Goal: Navigation & Orientation: Go to known website

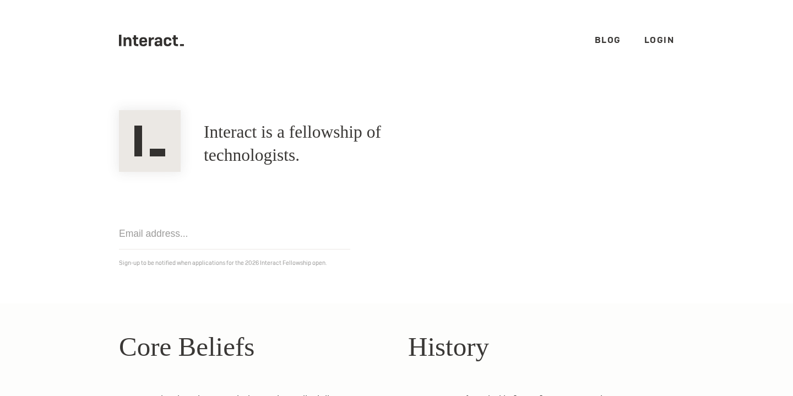
scroll to position [270, 0]
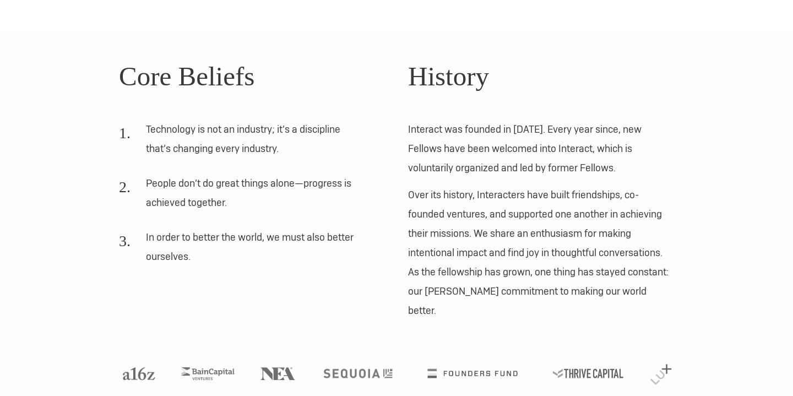
click at [477, 236] on p "Over its history, Interacters have built friendships, co-founded ventures, and …" at bounding box center [541, 252] width 266 height 135
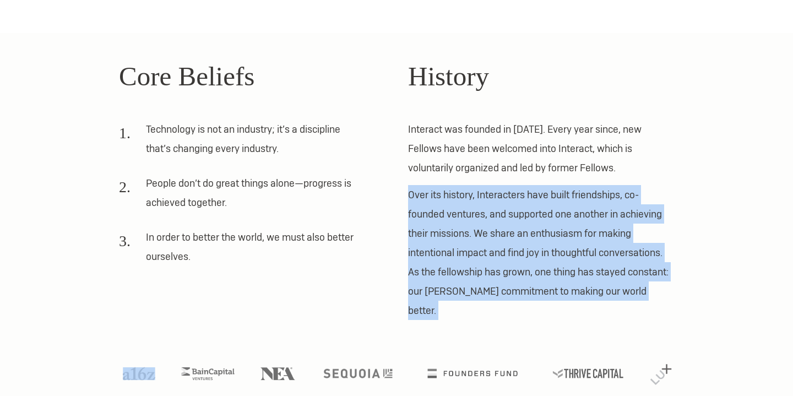
click at [477, 236] on p "Over its history, Interacters have built friendships, co-founded ventures, and …" at bounding box center [541, 252] width 266 height 135
click at [524, 254] on p "Over its history, Interacters have built friendships, co-founded ventures, and …" at bounding box center [541, 252] width 266 height 135
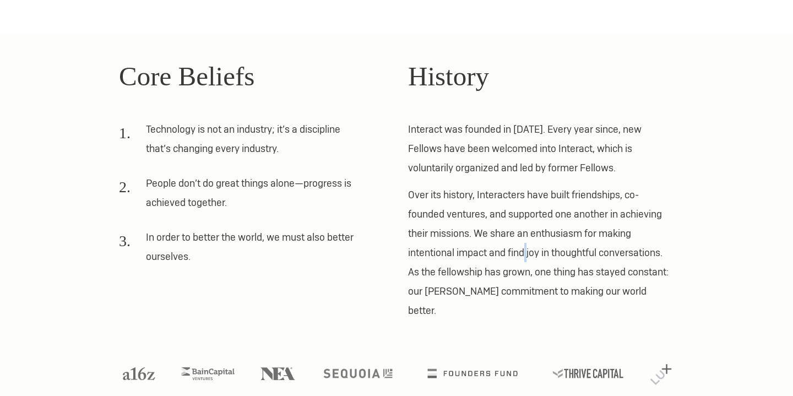
click at [524, 254] on p "Over its history, Interacters have built friendships, co-founded ventures, and …" at bounding box center [541, 252] width 266 height 135
click at [268, 238] on li "In order to better the world, we must also better ourselves." at bounding box center [240, 250] width 243 height 46
click at [266, 238] on li "In order to better the world, we must also better ourselves." at bounding box center [240, 250] width 243 height 46
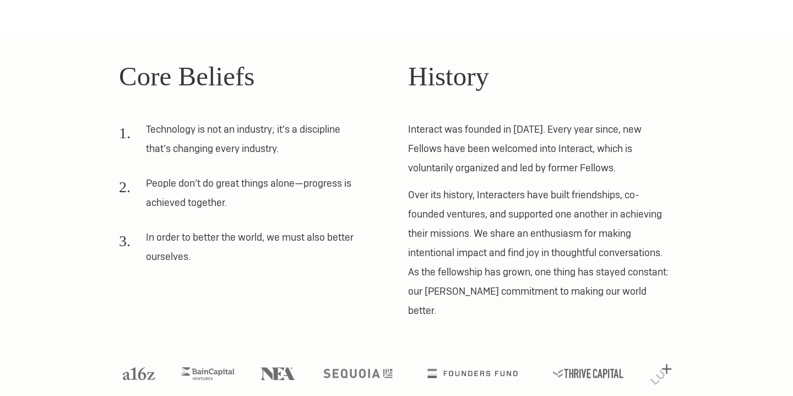
click at [247, 235] on li "In order to better the world, we must also better ourselves." at bounding box center [240, 250] width 243 height 46
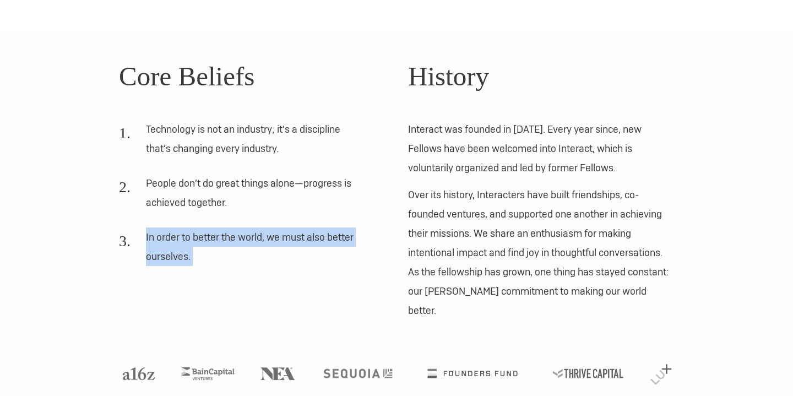
click at [247, 235] on li "In order to better the world, we must also better ourselves." at bounding box center [240, 250] width 243 height 46
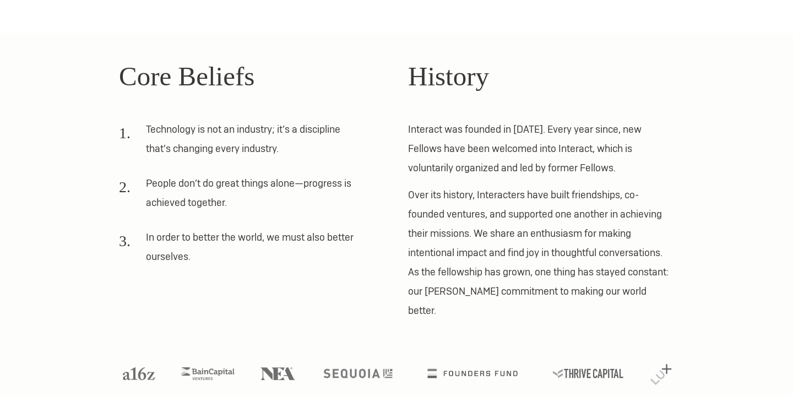
click at [258, 194] on li "People don’t do great things alone—progress is achieved together." at bounding box center [240, 196] width 243 height 46
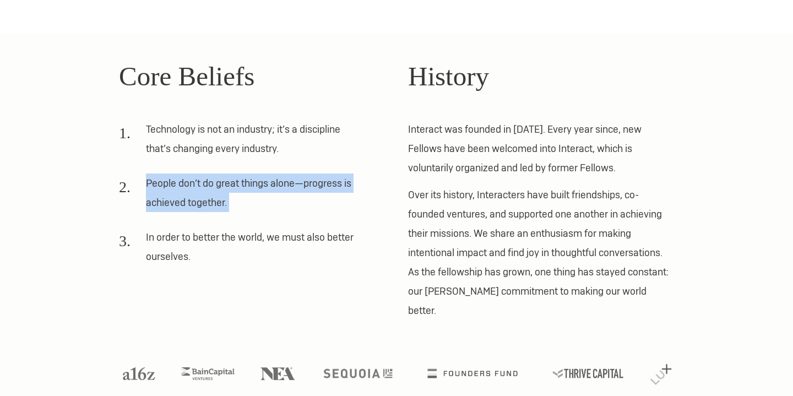
click at [258, 194] on li "People don’t do great things alone—progress is achieved together." at bounding box center [240, 196] width 243 height 46
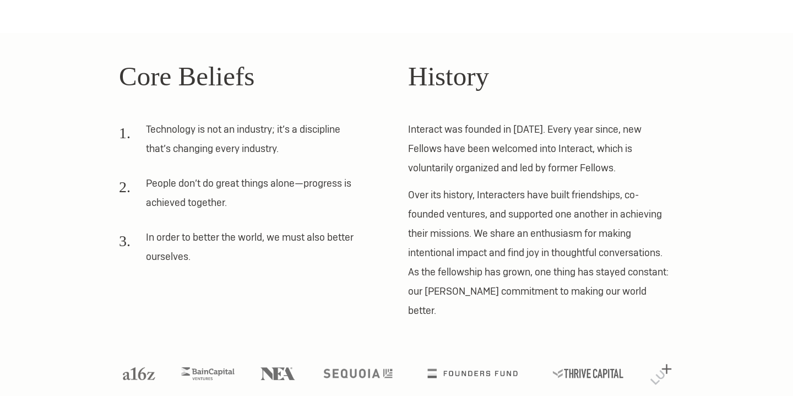
click at [273, 175] on li "People don’t do great things alone—progress is achieved together." at bounding box center [240, 196] width 243 height 46
click at [249, 127] on li "Technology is not an industry; it’s a discipline that’s changing every industry." at bounding box center [240, 142] width 243 height 46
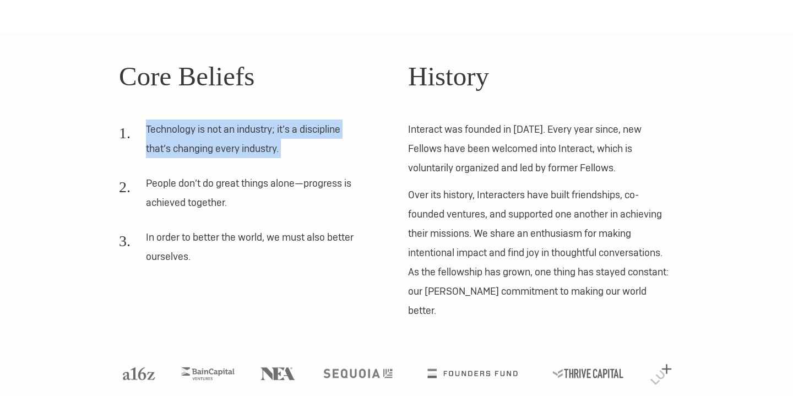
click at [249, 127] on li "Technology is not an industry; it’s a discipline that’s changing every industry." at bounding box center [240, 142] width 243 height 46
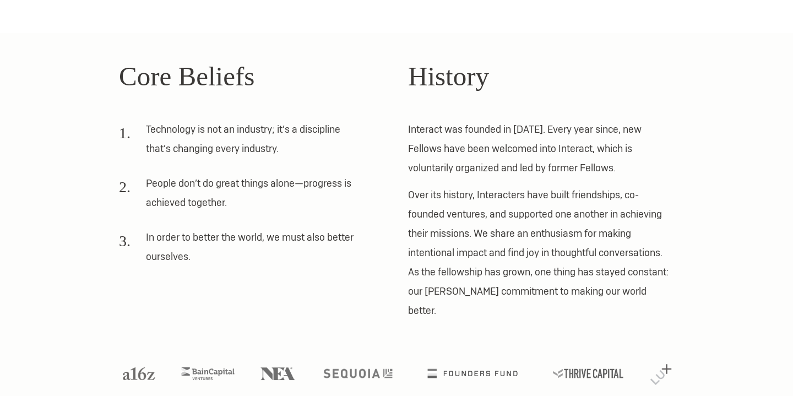
click at [249, 132] on li "Technology is not an industry; it’s a discipline that’s changing every industry." at bounding box center [240, 142] width 243 height 46
click at [236, 130] on li "Technology is not an industry; it’s a discipline that’s changing every industry." at bounding box center [240, 142] width 243 height 46
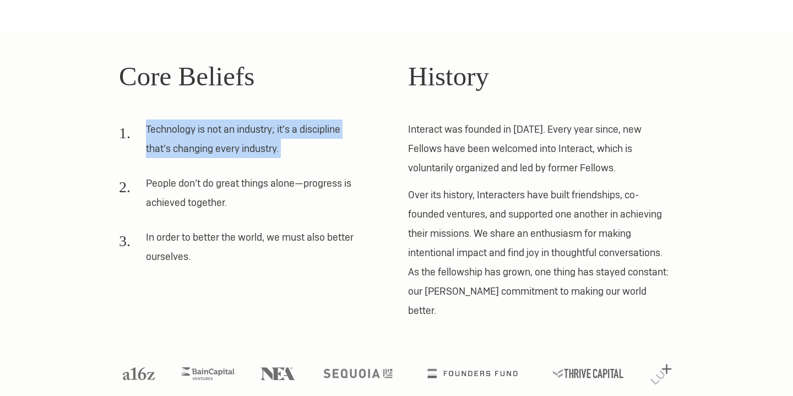
click at [236, 130] on li "Technology is not an industry; it’s a discipline that’s changing every industry." at bounding box center [240, 142] width 243 height 46
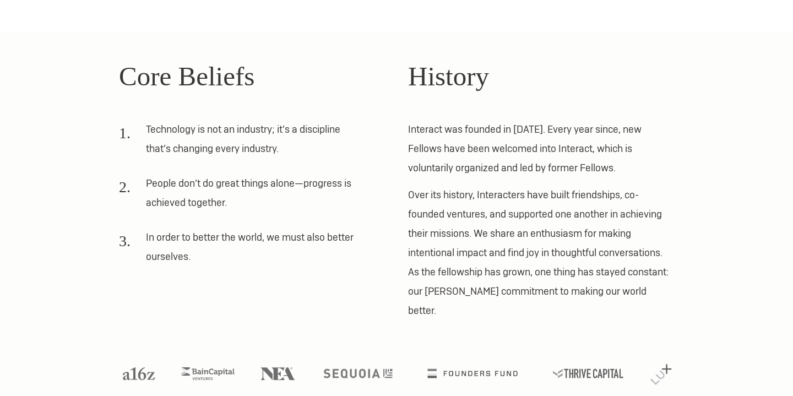
click at [261, 129] on li "Technology is not an industry; it’s a discipline that’s changing every industry." at bounding box center [240, 142] width 243 height 46
click at [277, 129] on li "Technology is not an industry; it’s a discipline that’s changing every industry." at bounding box center [240, 142] width 243 height 46
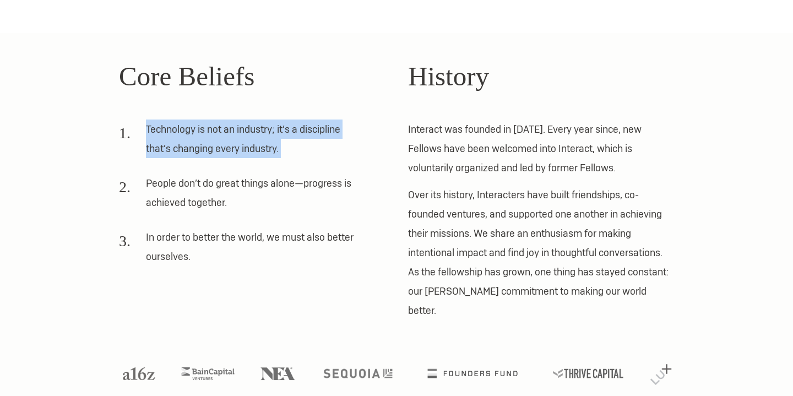
click at [277, 129] on li "Technology is not an industry; it’s a discipline that’s changing every industry." at bounding box center [240, 142] width 243 height 46
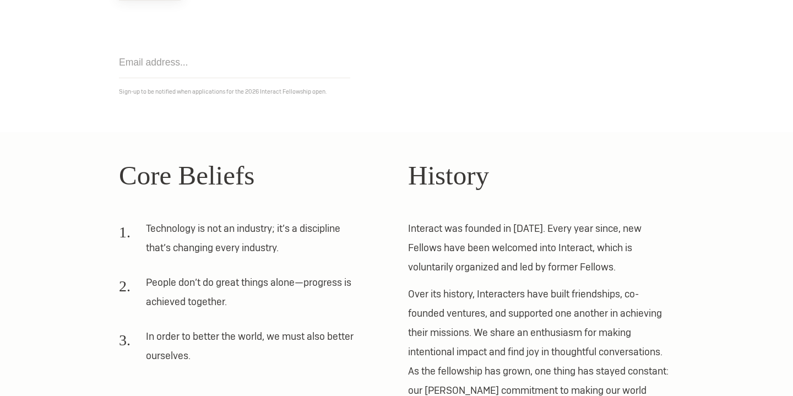
scroll to position [0, 0]
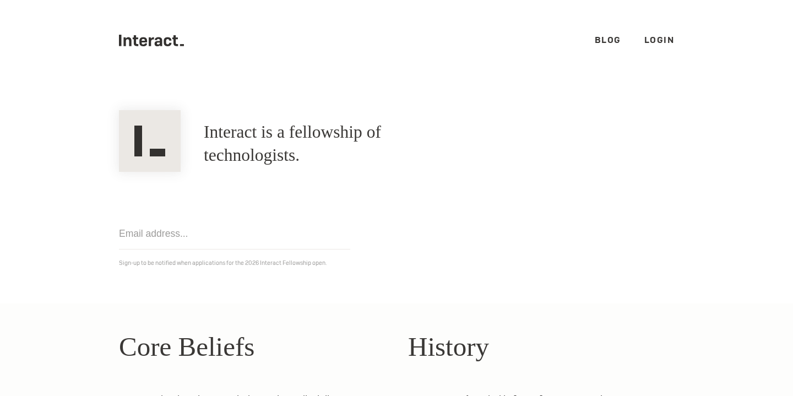
click at [663, 39] on link "Login" at bounding box center [659, 40] width 30 height 12
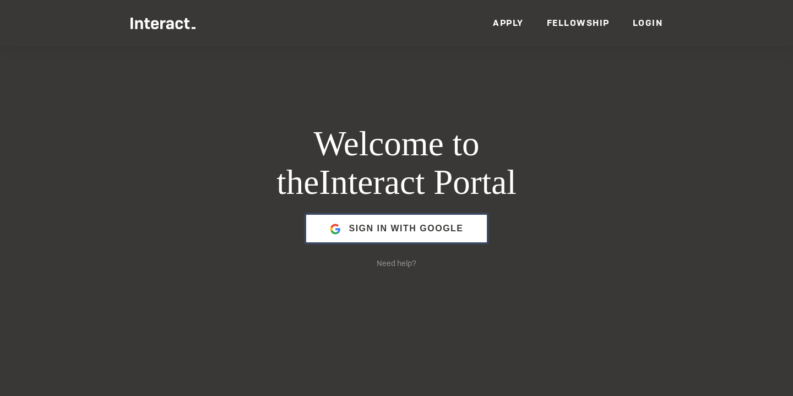
click at [438, 230] on span "Sign in with Google" at bounding box center [405, 228] width 115 height 26
